Goal: Task Accomplishment & Management: Manage account settings

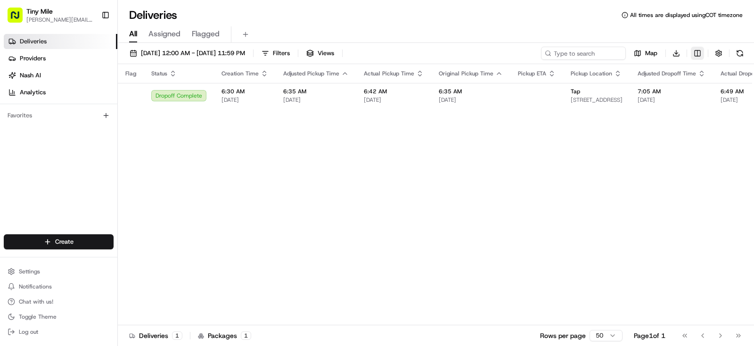
click at [700, 53] on html "Tiny Mile yenny@tinymile.ai Toggle Sidebar Deliveries Providers Nash AI Analyti…" at bounding box center [377, 173] width 754 height 346
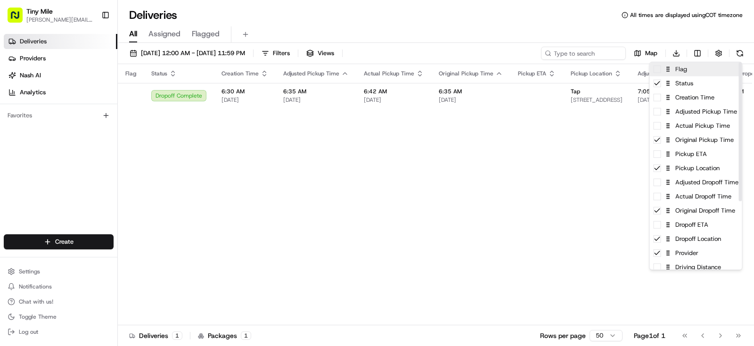
click at [659, 74] on div "Flag" at bounding box center [696, 69] width 92 height 14
click at [658, 73] on icon at bounding box center [658, 69] width 8 height 8
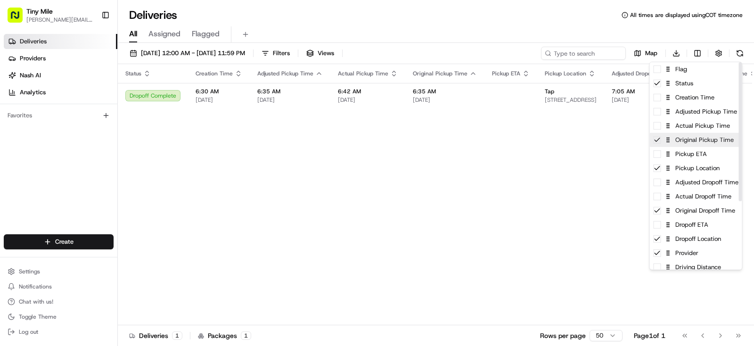
click at [657, 140] on icon at bounding box center [656, 139] width 5 height 3
click at [659, 155] on span at bounding box center [658, 154] width 8 height 8
click at [656, 155] on icon at bounding box center [658, 154] width 8 height 8
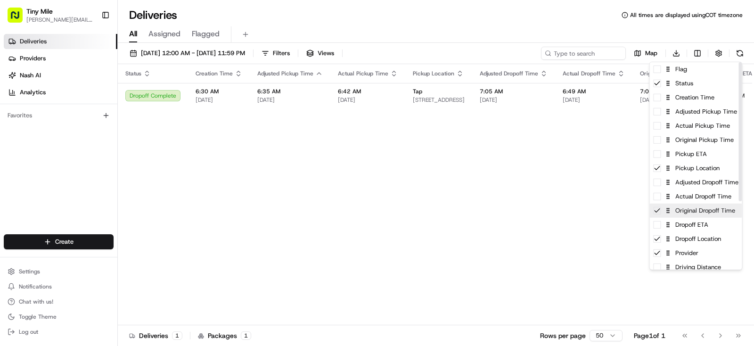
click at [659, 213] on icon at bounding box center [658, 211] width 8 height 8
click at [659, 228] on span at bounding box center [658, 225] width 8 height 8
click at [657, 227] on icon at bounding box center [658, 225] width 8 height 8
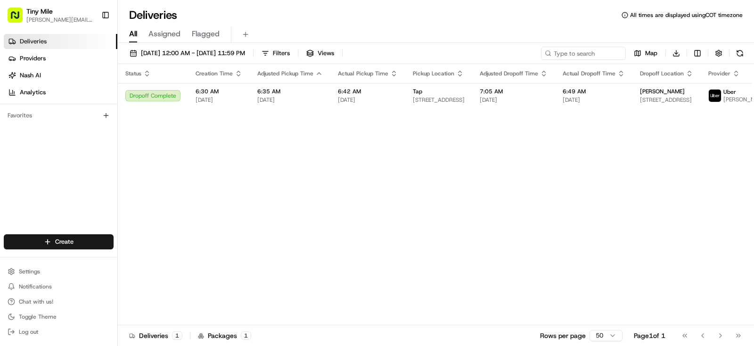
click at [599, 219] on html "Tiny Mile yenny@tinymile.ai Toggle Sidebar Deliveries Providers Nash AI Analyti…" at bounding box center [377, 173] width 754 height 346
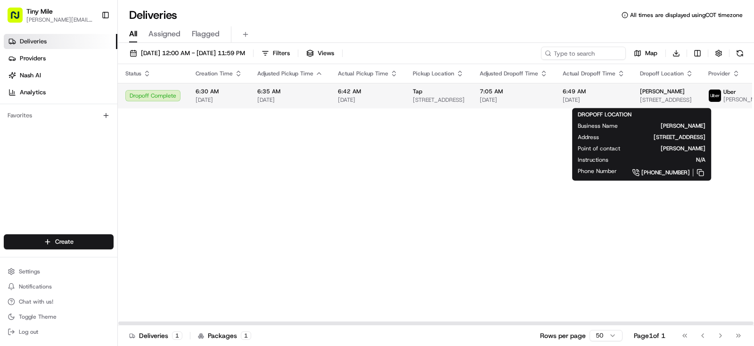
click at [668, 95] on div "Aline" at bounding box center [666, 92] width 53 height 8
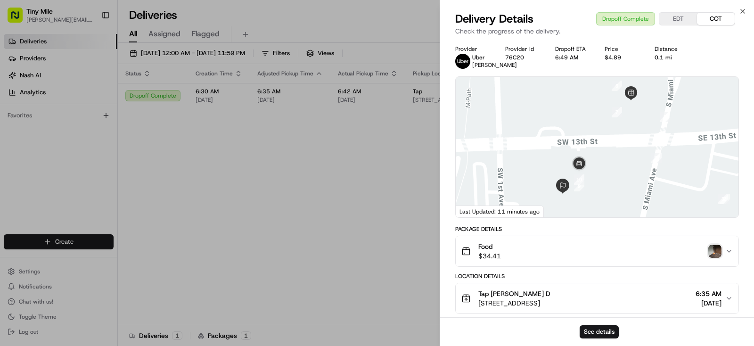
click at [717, 258] on img "button" at bounding box center [714, 251] width 13 height 13
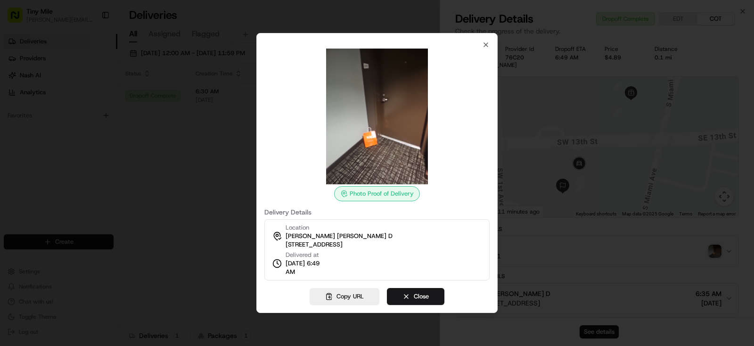
click at [213, 157] on div at bounding box center [377, 173] width 754 height 346
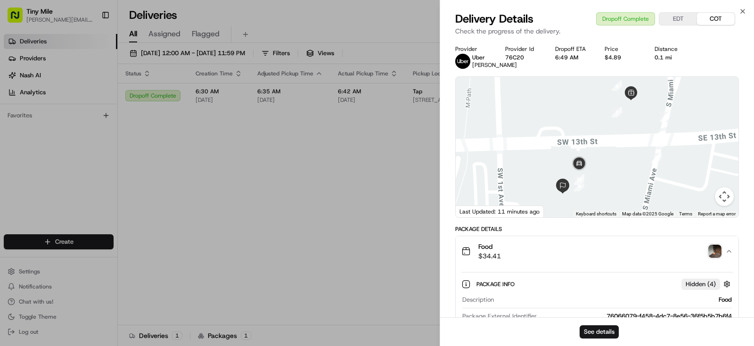
click at [715, 254] on img "button" at bounding box center [714, 251] width 13 height 13
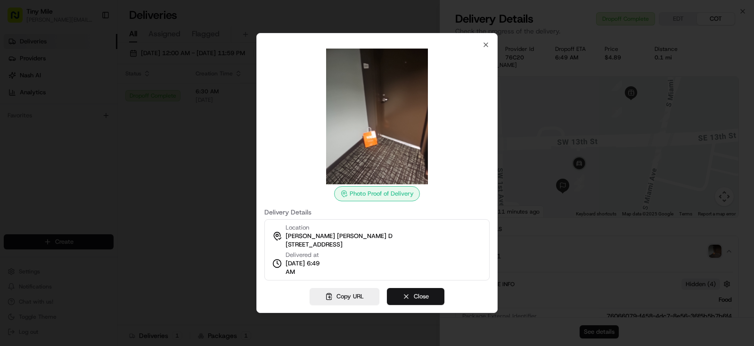
click at [422, 294] on button "Close" at bounding box center [415, 296] width 57 height 17
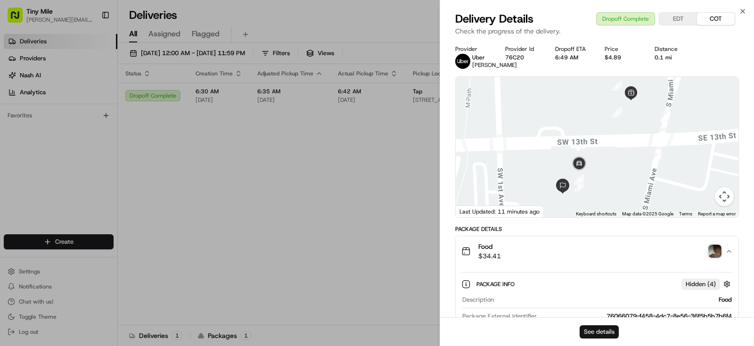
click at [590, 329] on button "See details" at bounding box center [599, 331] width 39 height 13
click at [300, 155] on body "Tiny Mile yenny@tinymile.ai Toggle Sidebar Deliveries Providers Nash AI Analyti…" at bounding box center [377, 173] width 754 height 346
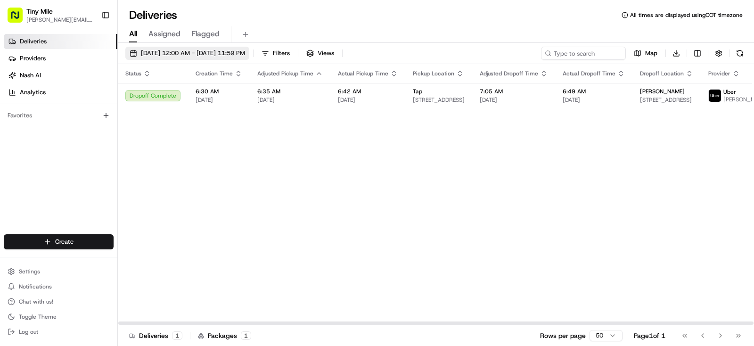
drag, startPoint x: 232, startPoint y: 52, endPoint x: 238, endPoint y: 57, distance: 7.8
click at [232, 52] on span "08/22/2025 12:00 AM - 08/29/2025 11:59 PM" at bounding box center [193, 53] width 104 height 8
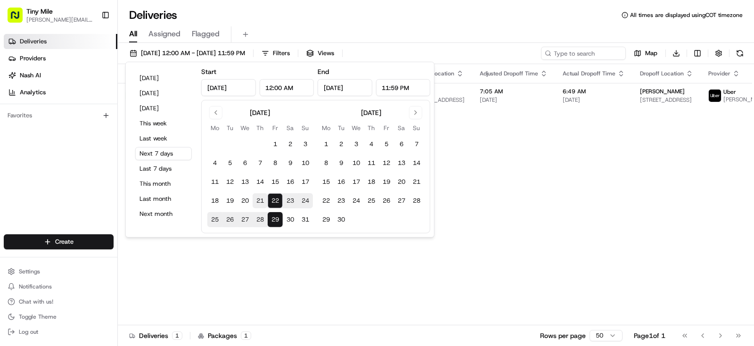
click at [261, 200] on button "21" at bounding box center [260, 200] width 15 height 15
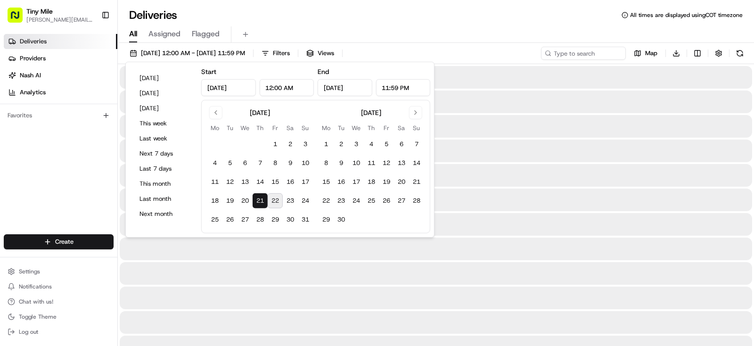
type input "Aug 21, 2025"
click at [259, 199] on button "21" at bounding box center [260, 200] width 15 height 15
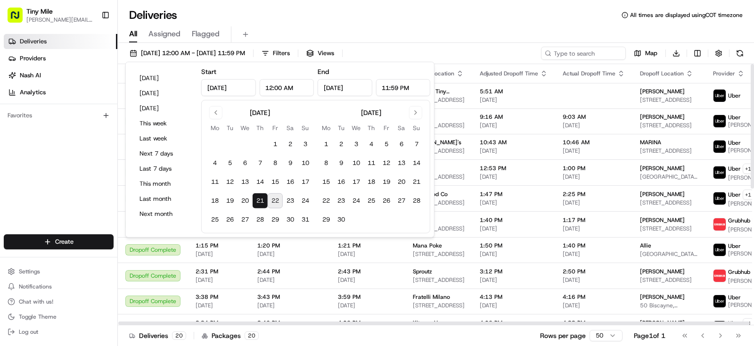
scroll to position [286, 0]
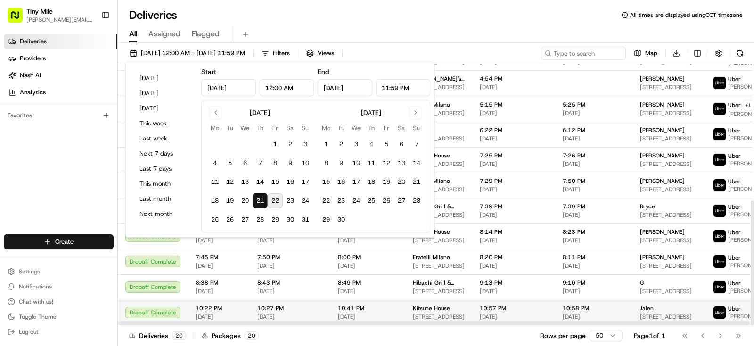
click at [661, 309] on div "Jalen" at bounding box center [669, 308] width 58 height 8
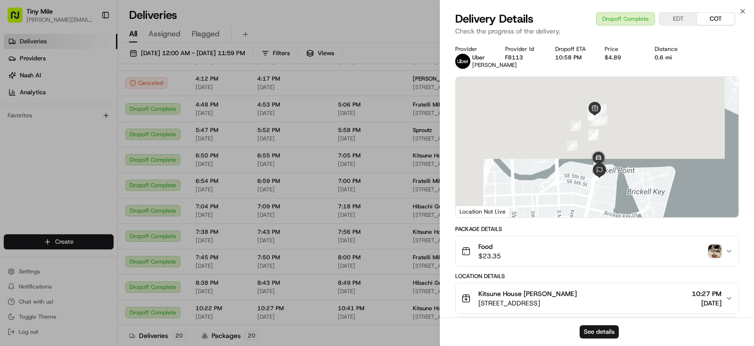
click at [715, 257] on img "button" at bounding box center [714, 251] width 13 height 13
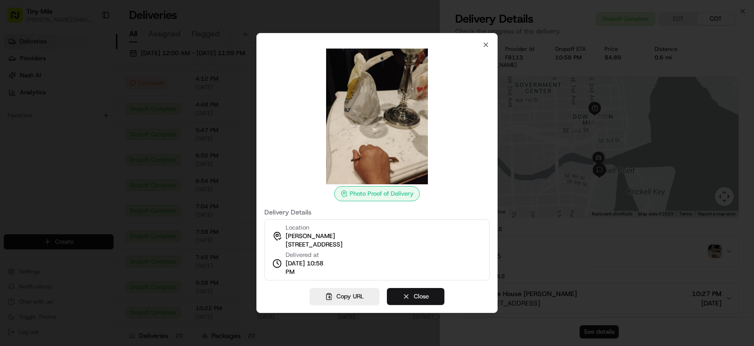
click at [405, 298] on button "Close" at bounding box center [415, 296] width 57 height 17
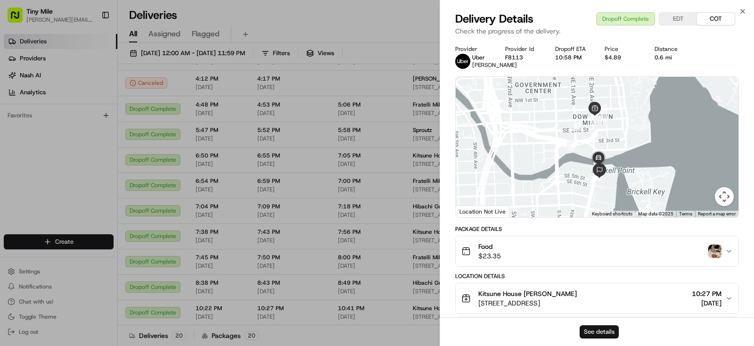
click at [594, 329] on button "See details" at bounding box center [599, 331] width 39 height 13
click at [375, 39] on body "Tiny Mile yenny@tinymile.ai Toggle Sidebar Deliveries Providers Nash AI Analyti…" at bounding box center [377, 173] width 754 height 346
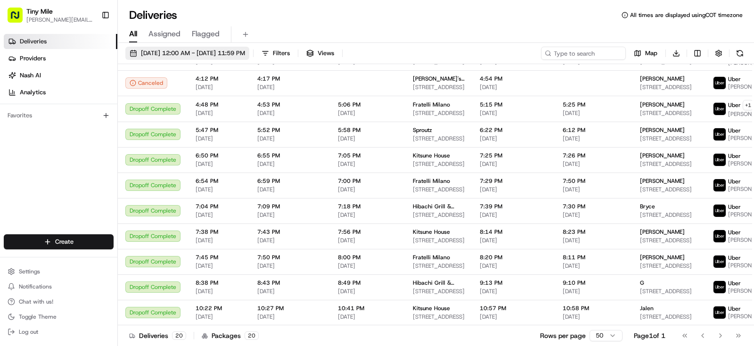
click at [237, 57] on span "08/21/2025 12:00 AM - 08/21/2025 11:59 PM" at bounding box center [193, 53] width 104 height 8
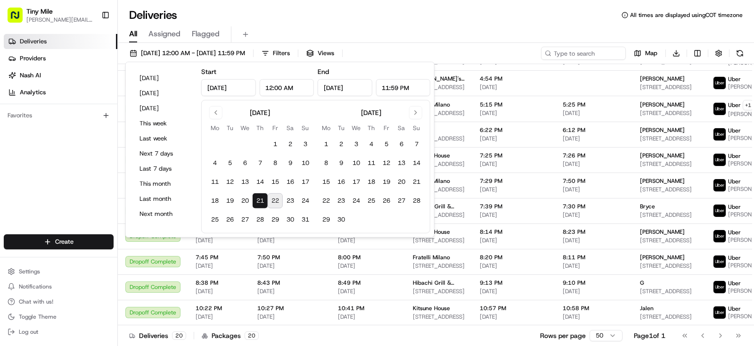
drag, startPoint x: 270, startPoint y: 188, endPoint x: 271, endPoint y: 195, distance: 7.2
click at [270, 190] on tbody "1 2 3 4 5 6 7 8 9 10 11 12 13 14 15 16 17 18 19 20 21 22 23 24 25 26 27 28 29 3…" at bounding box center [260, 180] width 106 height 94
click at [274, 197] on button "22" at bounding box center [275, 200] width 15 height 15
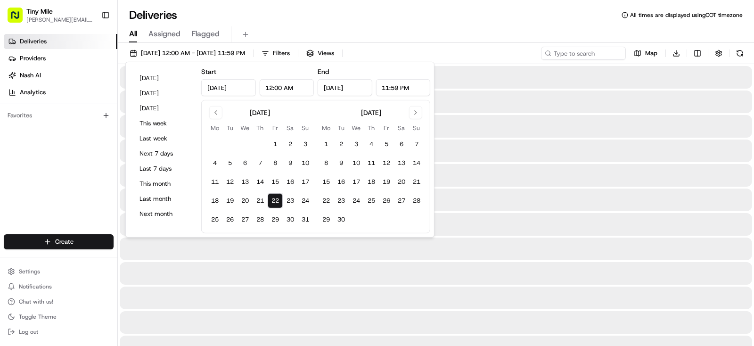
type input "Aug 22, 2025"
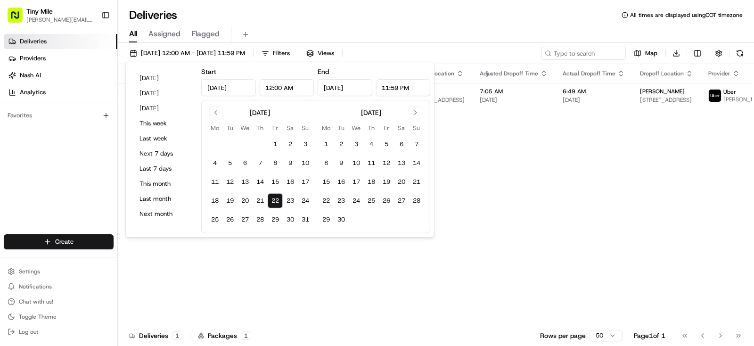
click at [274, 200] on button "22" at bounding box center [275, 200] width 15 height 15
click at [619, 263] on div "Status Creation Time Adjusted Pickup Time Actual Pickup Time Pickup Location Ad…" at bounding box center [549, 194] width 863 height 261
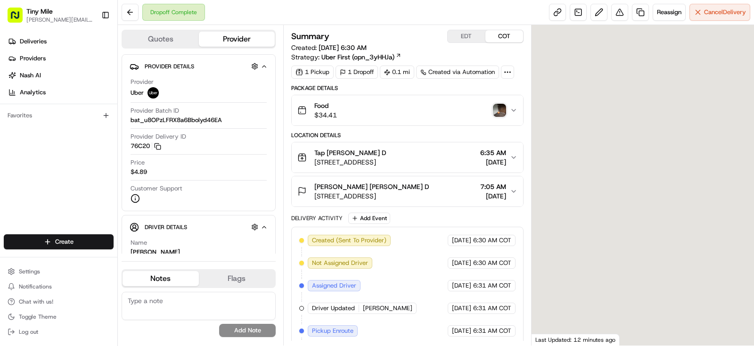
click at [501, 106] on img "button" at bounding box center [499, 110] width 13 height 13
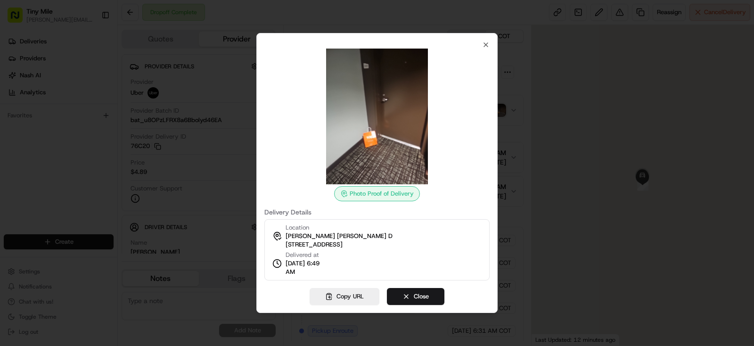
click at [225, 86] on div at bounding box center [377, 173] width 754 height 346
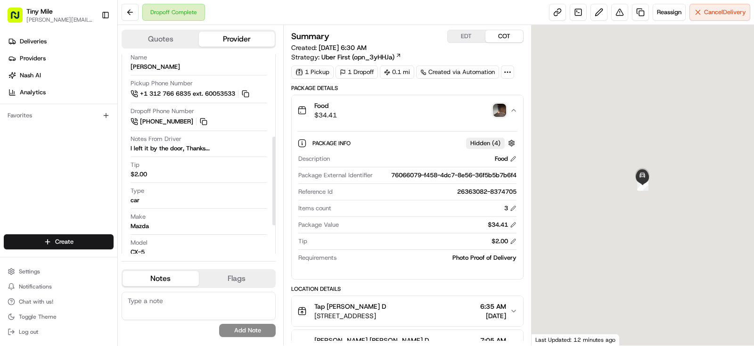
scroll to position [148, 0]
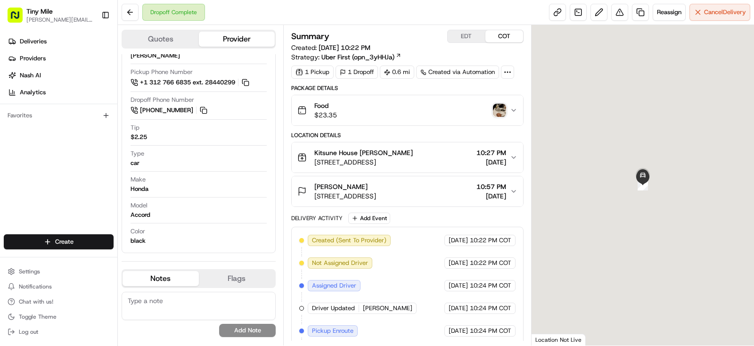
click at [518, 189] on button "[PERSON_NAME] [STREET_ADDRESS] 10:57 PM [DATE]" at bounding box center [407, 191] width 231 height 30
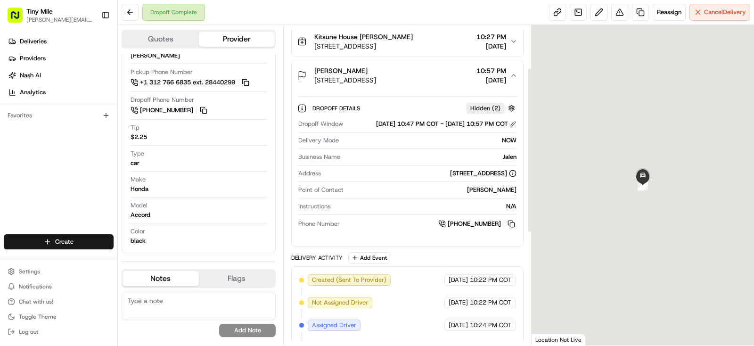
scroll to position [198, 0]
